Goal: Navigation & Orientation: Find specific page/section

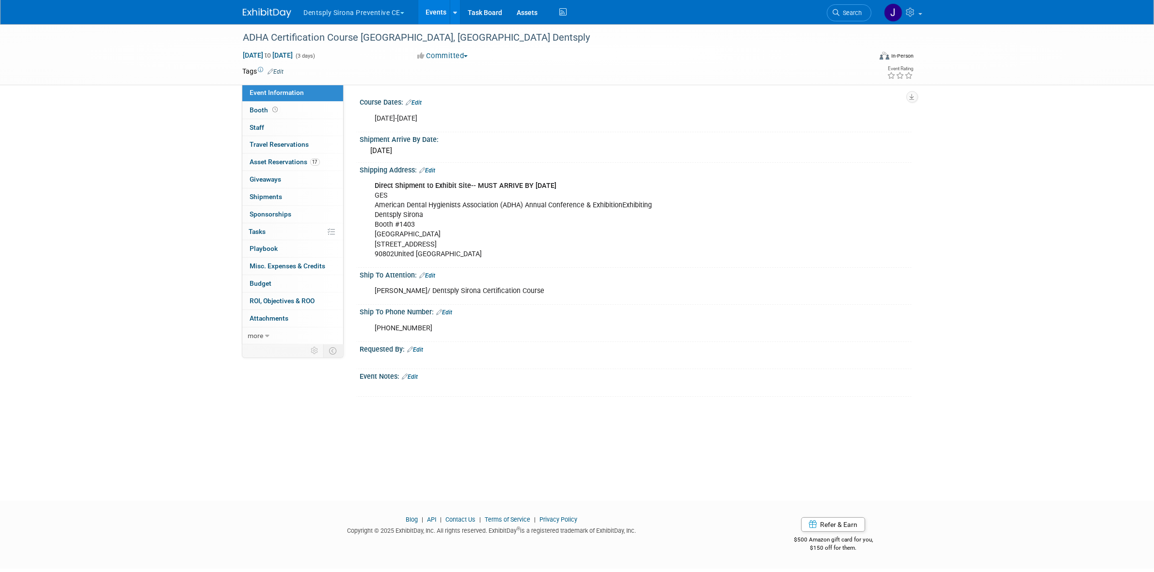
click at [379, 21] on ul "Dentsply Sirona Preventive CE Explore: My Workspaces 27 Go to Workspace: Accutr…" at bounding box center [436, 12] width 267 height 24
click at [383, 16] on button "Dentsply Sirona Preventive CE" at bounding box center [360, 10] width 114 height 21
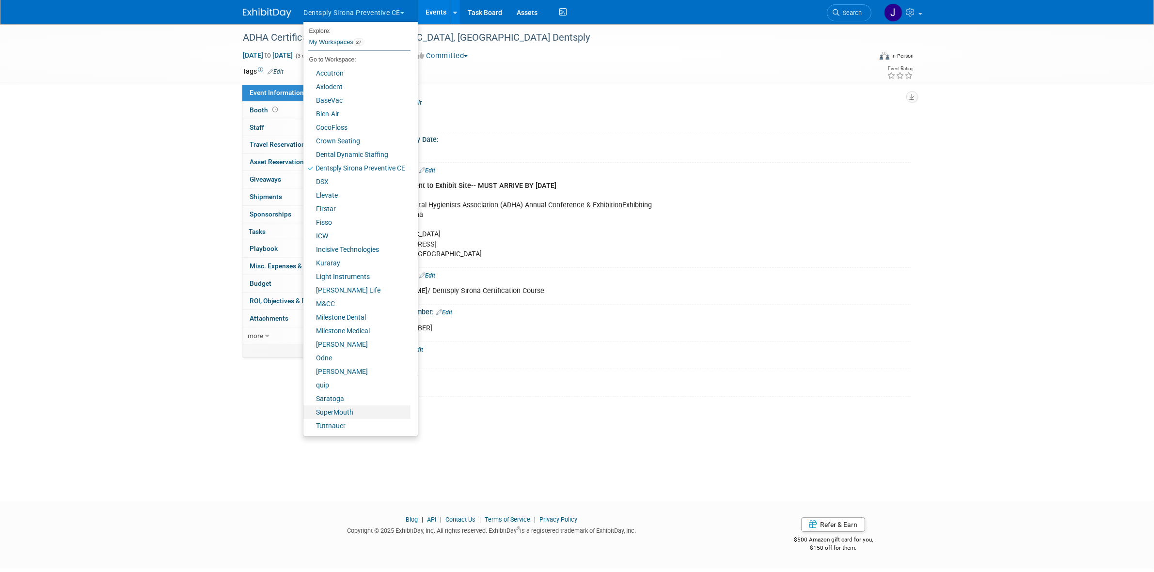
click at [343, 410] on link "SuperMouth" at bounding box center [356, 413] width 107 height 14
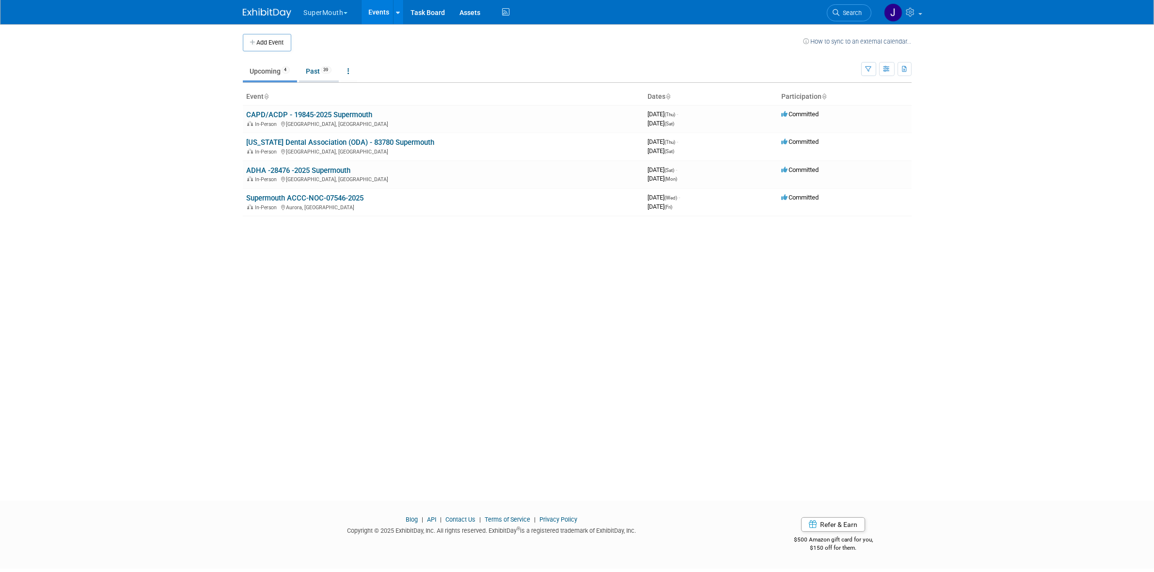
click at [318, 80] on link "Past 39" at bounding box center [319, 71] width 40 height 18
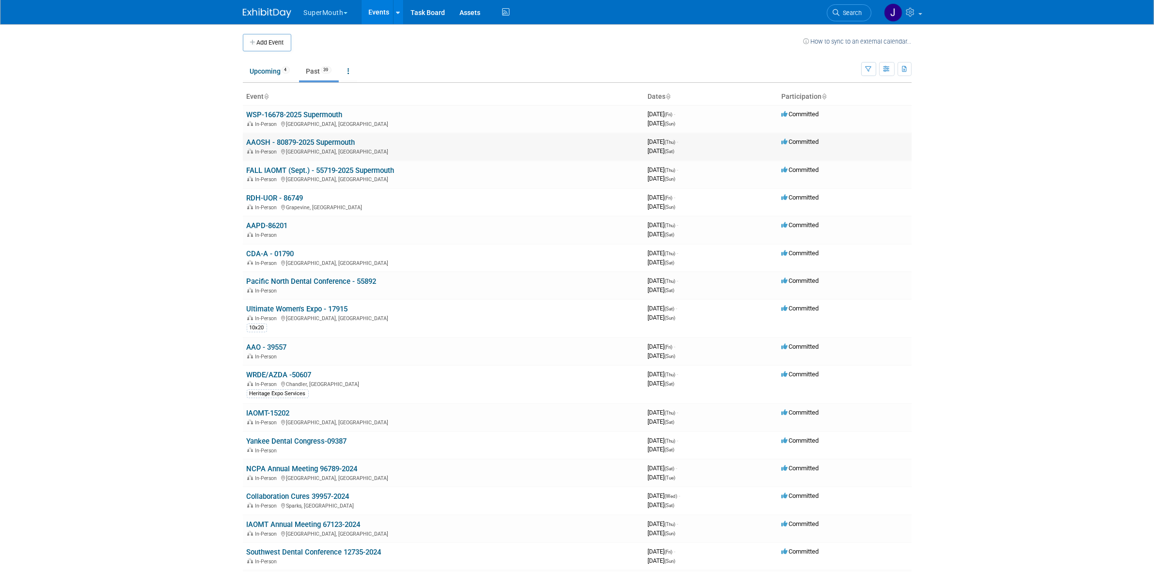
click at [292, 142] on link "AAOSH - 80879-2025 Supermouth" at bounding box center [301, 142] width 109 height 9
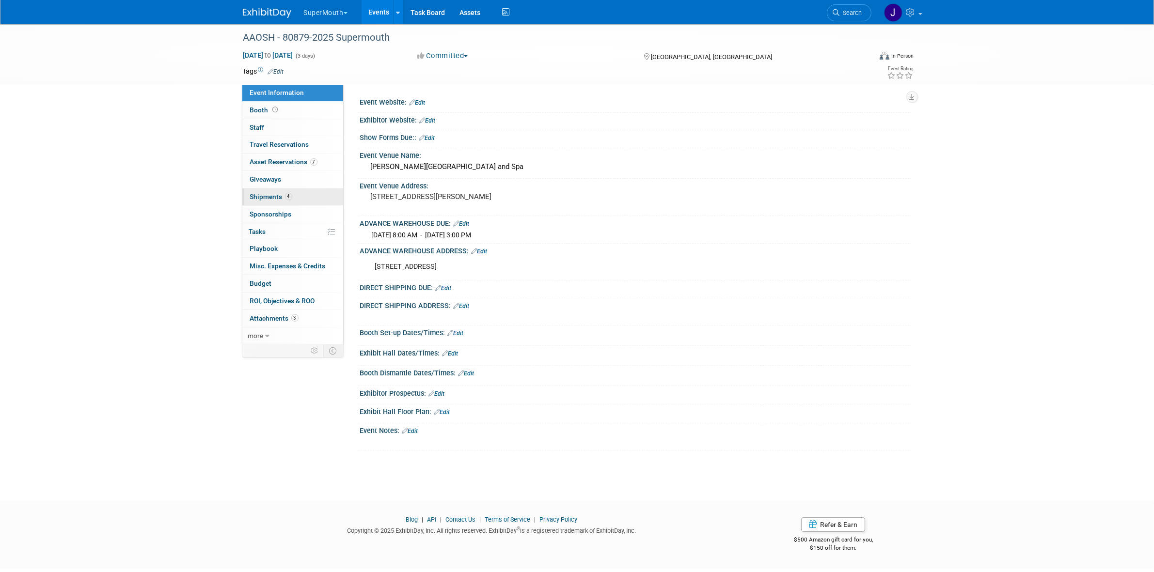
click at [290, 202] on link "4 Shipments 4" at bounding box center [292, 197] width 101 height 17
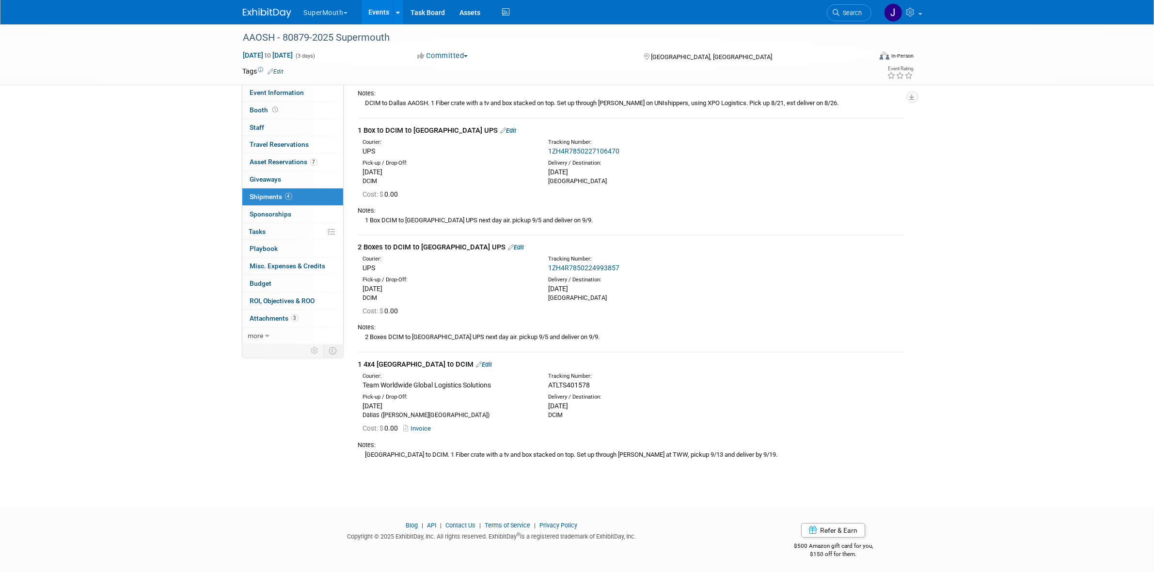
scroll to position [63, 0]
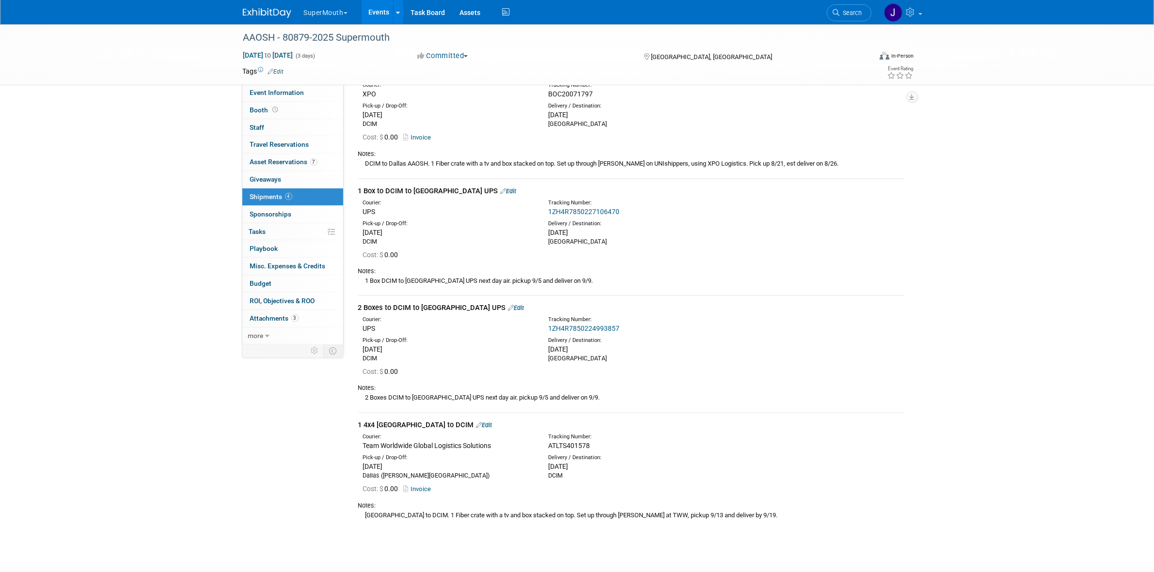
click at [383, 15] on link "Events" at bounding box center [379, 12] width 35 height 24
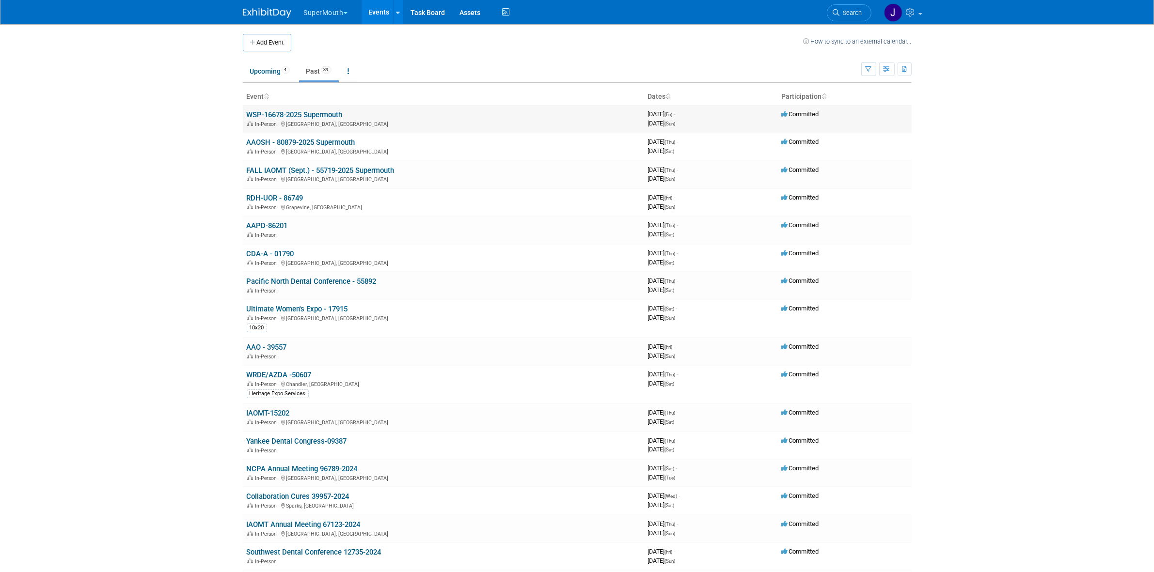
click at [305, 121] on div "In-Person San Diego, CA" at bounding box center [444, 124] width 394 height 8
click at [306, 117] on link "WSP-16678-2025 Supermouth" at bounding box center [295, 114] width 96 height 9
click at [342, 140] on link "AAOSH - 80879-2025 Supermouth" at bounding box center [301, 142] width 109 height 9
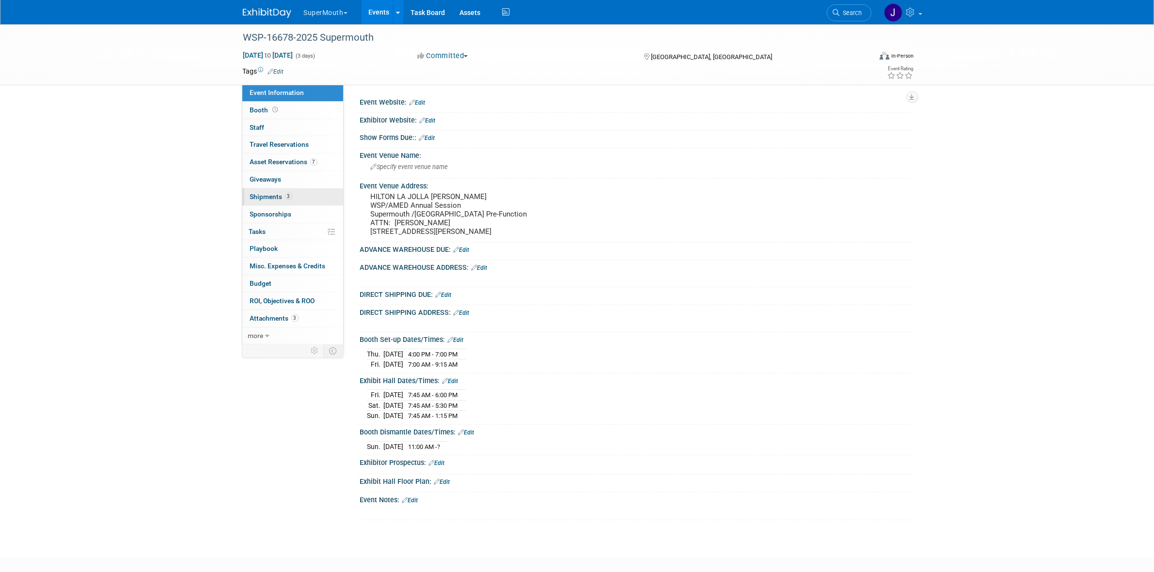
click at [287, 192] on link "3 Shipments 3" at bounding box center [292, 197] width 101 height 17
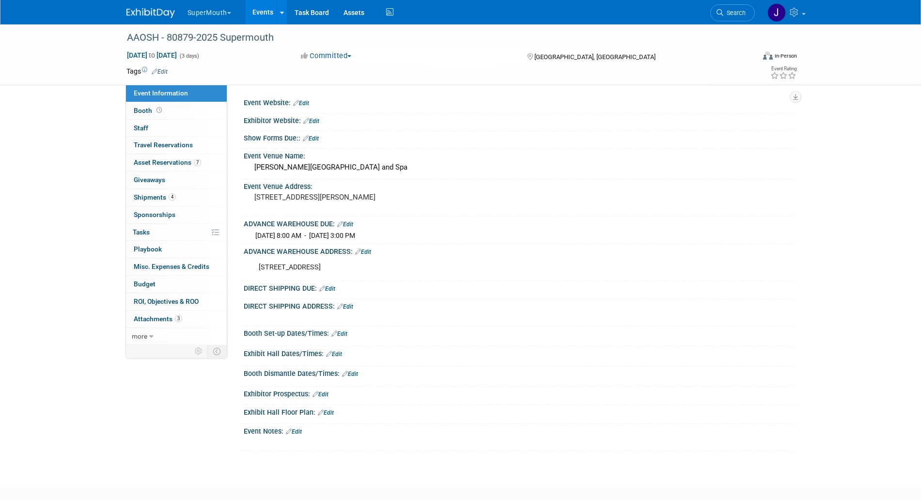
click at [259, 9] on link "Events" at bounding box center [262, 12] width 35 height 24
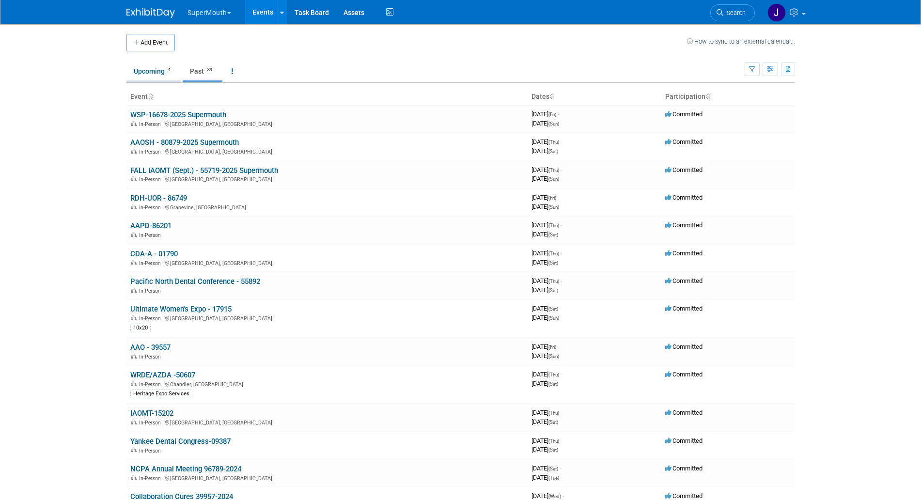
click at [154, 78] on link "Upcoming 4" at bounding box center [153, 71] width 54 height 18
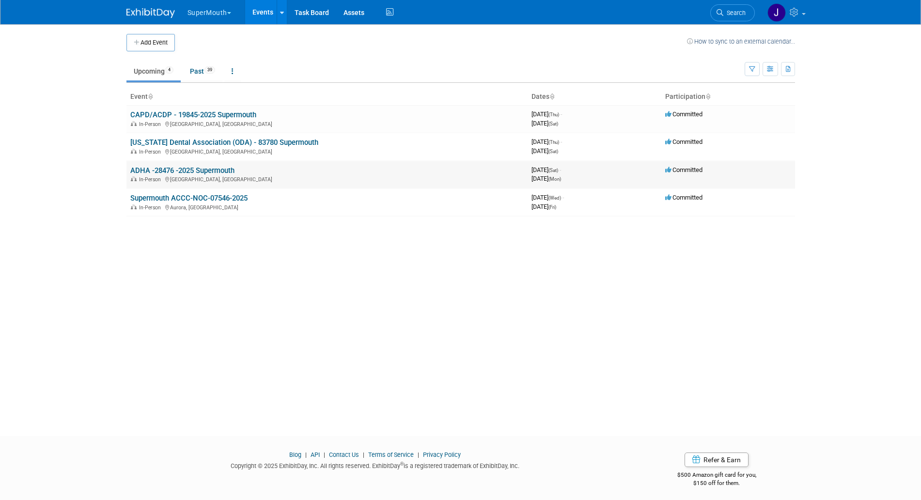
click at [209, 173] on link "ADHA -28476 -2025 Supermouth" at bounding box center [182, 170] width 104 height 9
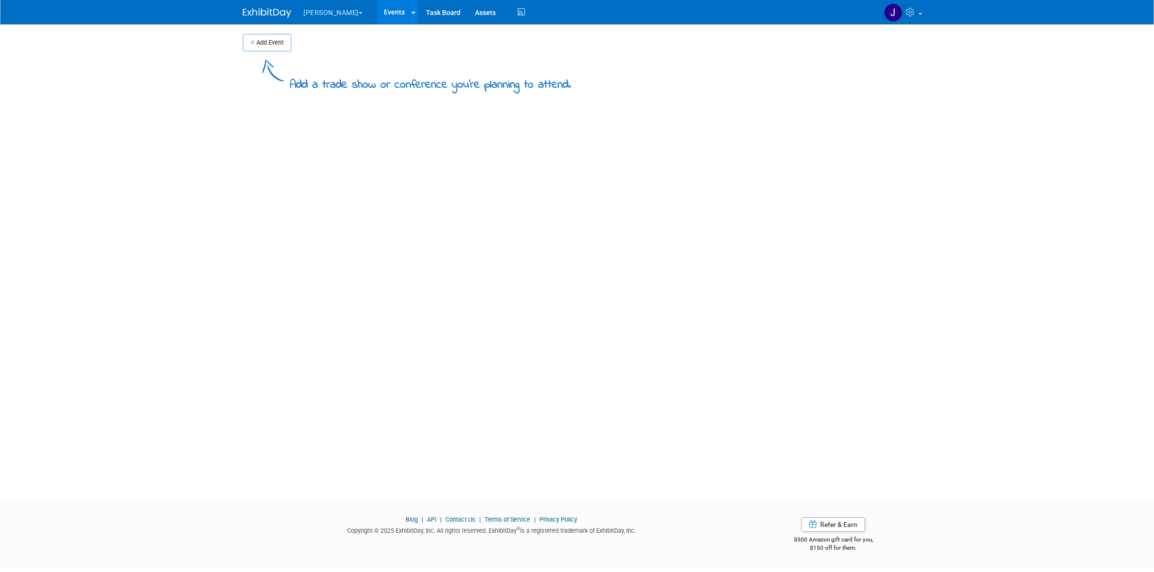
click at [321, 16] on button "[PERSON_NAME]" at bounding box center [339, 10] width 72 height 21
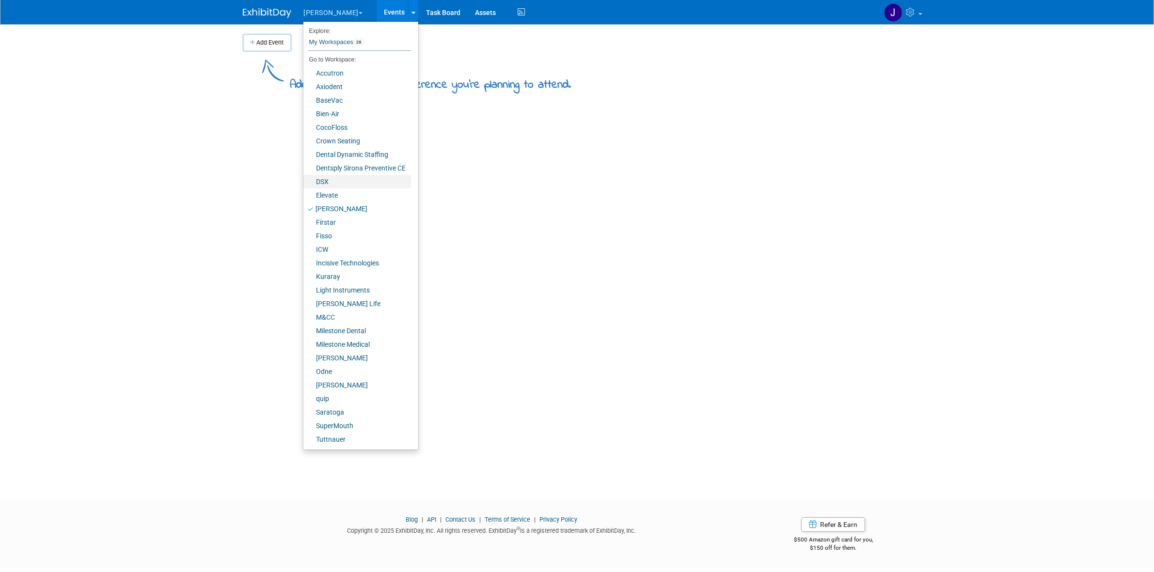
click at [342, 185] on link "DSX" at bounding box center [357, 182] width 108 height 14
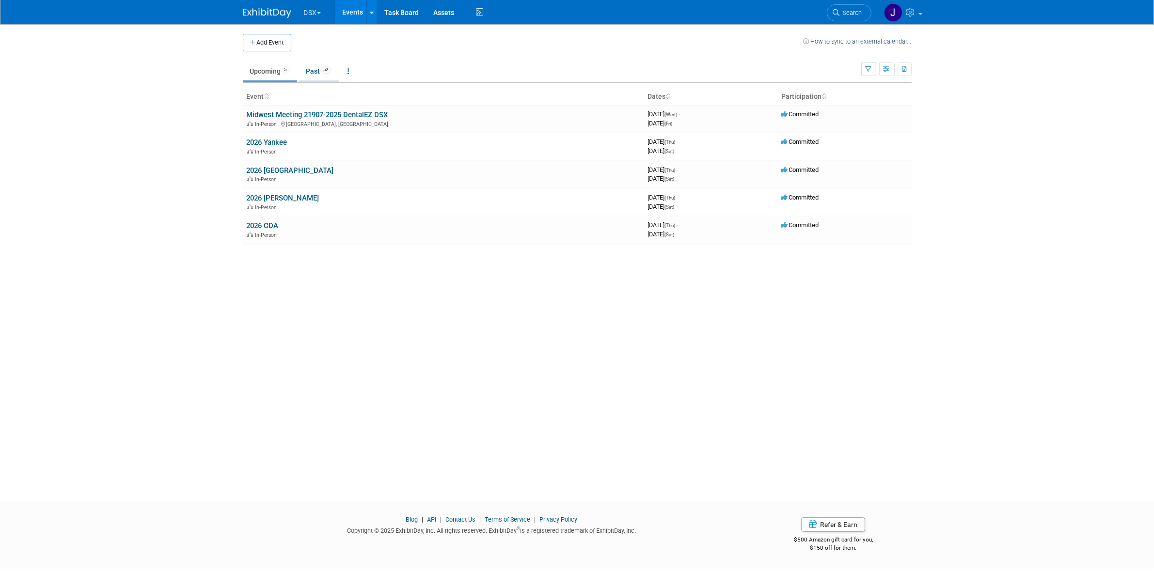
click at [316, 75] on link "Past 52" at bounding box center [319, 71] width 40 height 18
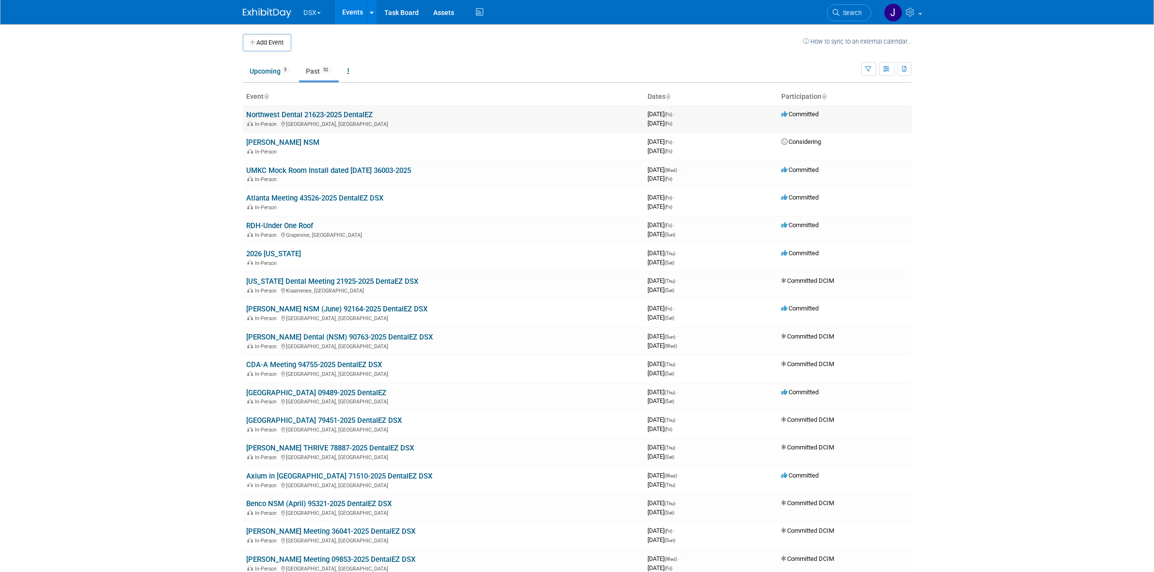
click at [297, 119] on link "Northwest Dental 21623-2025 DentalEZ" at bounding box center [310, 114] width 126 height 9
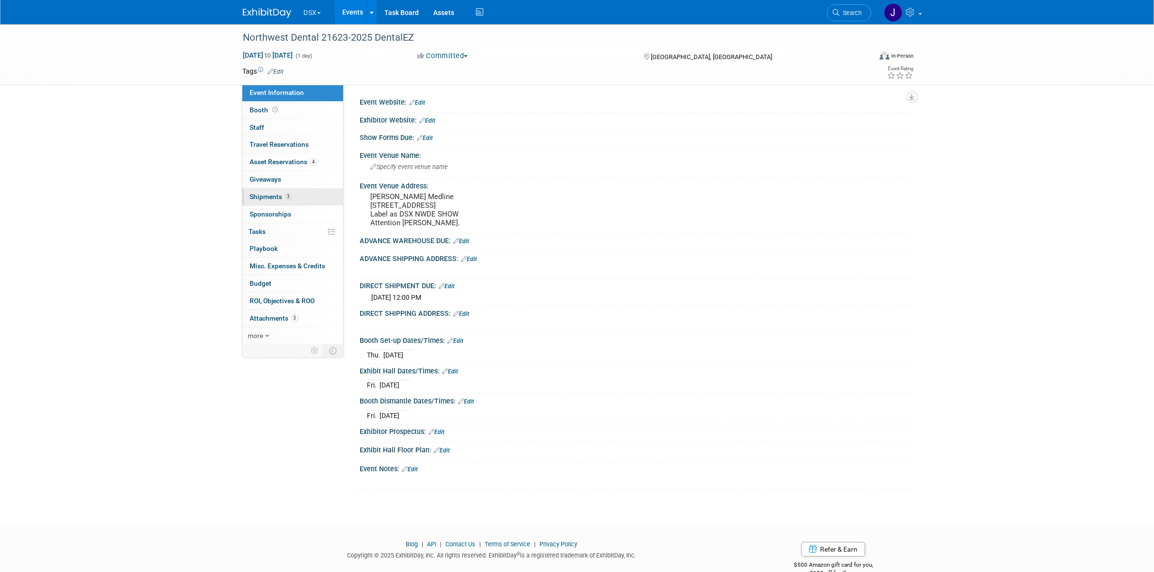
click at [281, 199] on span "Shipments 3" at bounding box center [271, 197] width 42 height 8
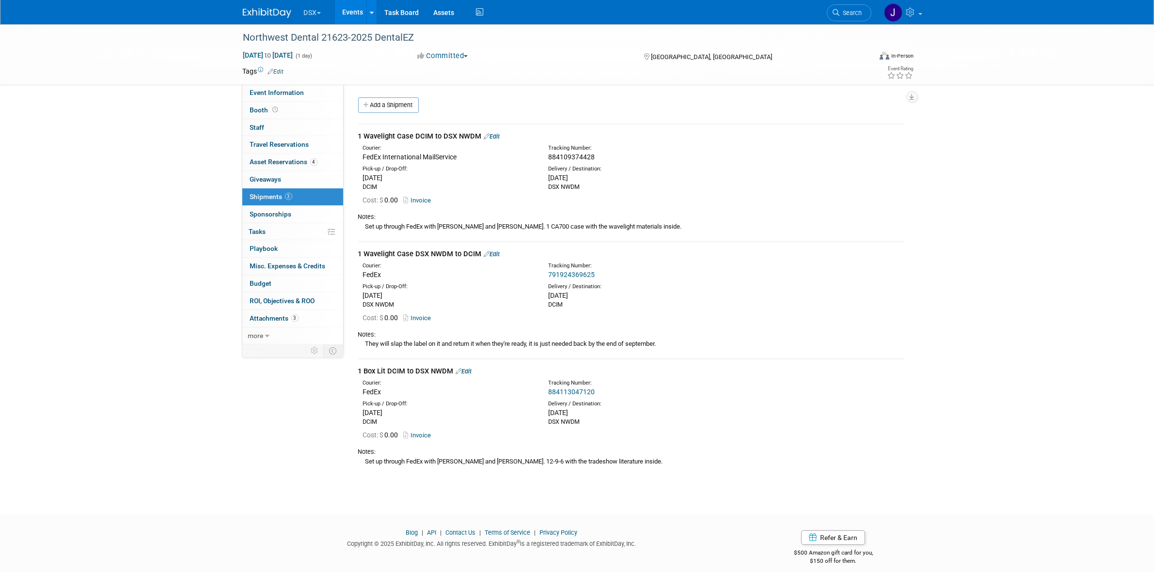
click at [563, 271] on link "791924369625" at bounding box center [571, 275] width 47 height 8
